Goal: Transaction & Acquisition: Download file/media

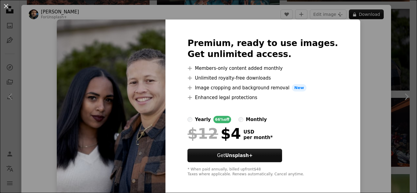
scroll to position [61, 0]
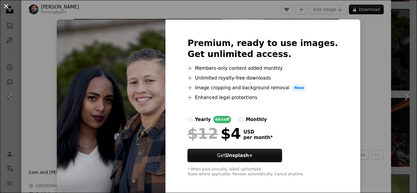
click at [136, 72] on img at bounding box center [111, 108] width 109 height 176
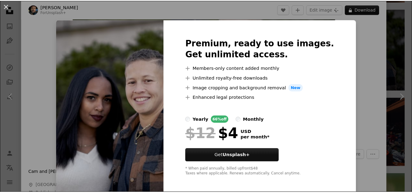
scroll to position [2, 0]
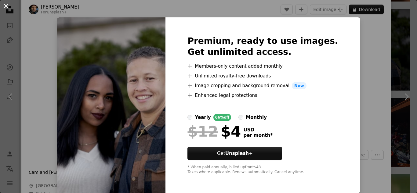
click at [10, 10] on button "An X shape" at bounding box center [5, 5] width 7 height 7
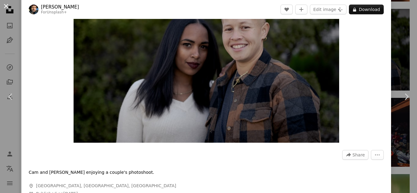
click at [7, 5] on button "An X shape" at bounding box center [5, 5] width 7 height 7
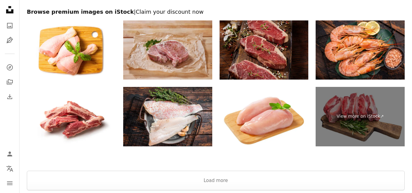
scroll to position [1409, 0]
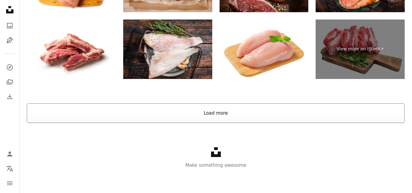
click at [218, 118] on button "Load more" at bounding box center [216, 113] width 378 height 20
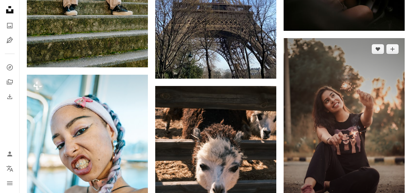
scroll to position [1318, 0]
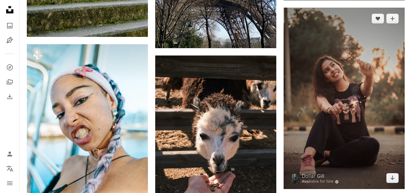
click at [354, 145] on img at bounding box center [344, 99] width 121 height 182
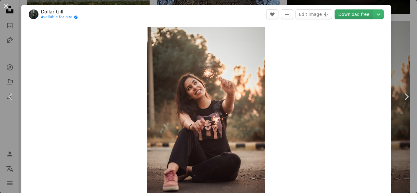
click at [357, 17] on link "Download free" at bounding box center [353, 14] width 38 height 10
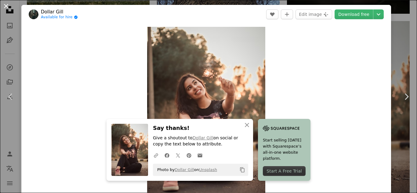
click at [4, 3] on button "An X shape" at bounding box center [5, 5] width 7 height 7
